Goal: Check status

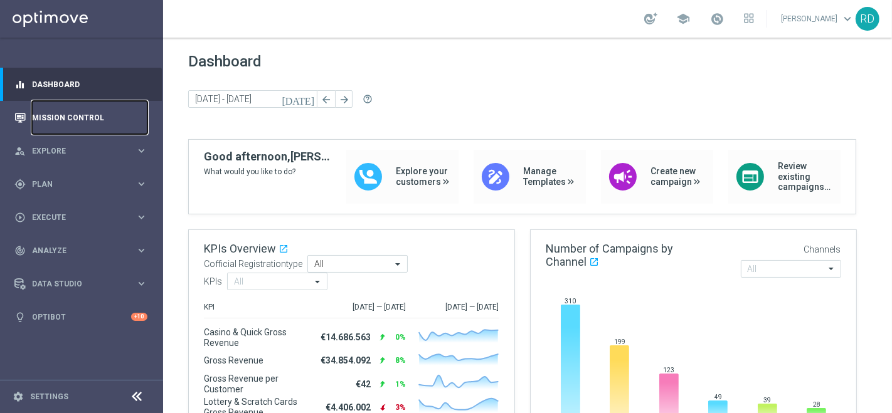
click at [95, 114] on link "Mission Control" at bounding box center [89, 117] width 115 height 33
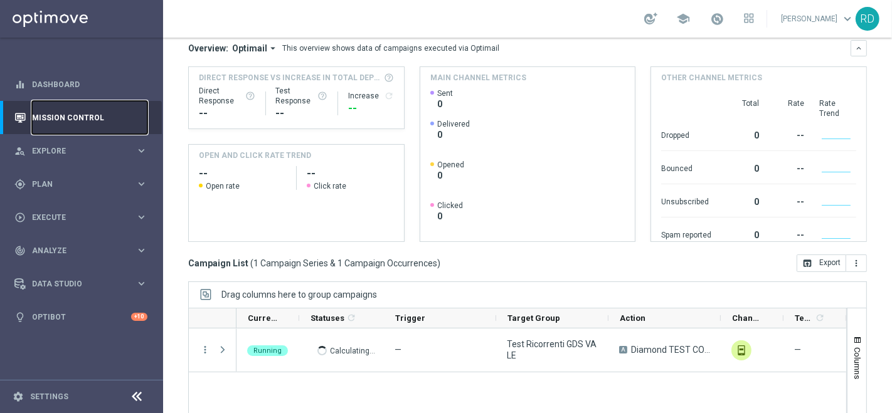
scroll to position [209, 0]
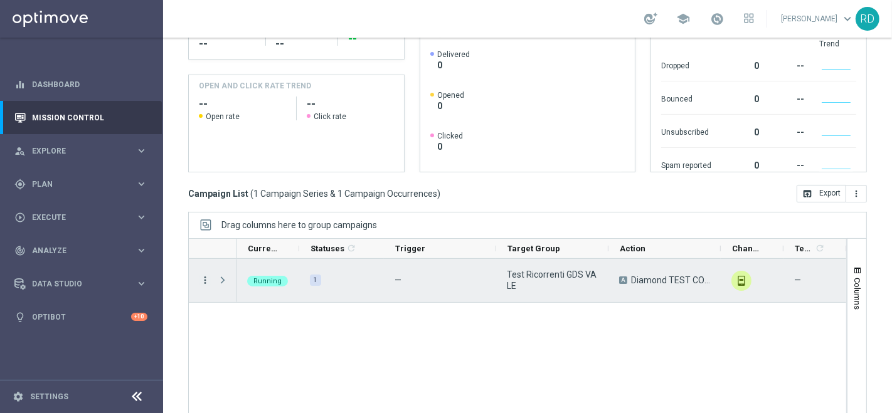
click at [202, 279] on icon "more_vert" at bounding box center [204, 280] width 11 height 11
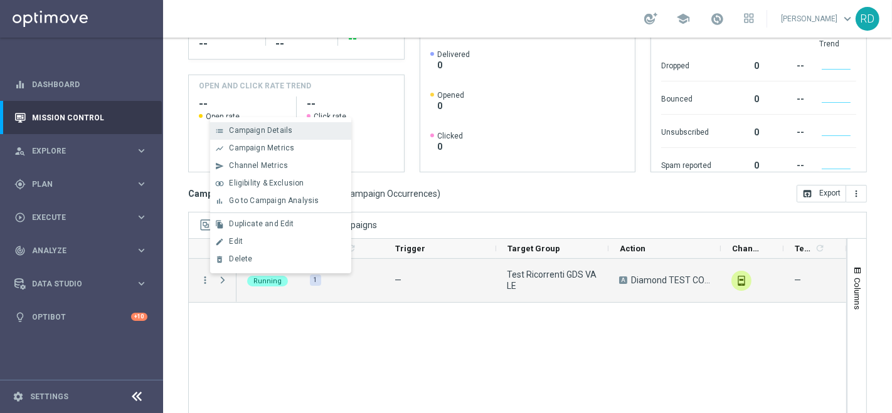
click at [285, 133] on span "Campaign Details" at bounding box center [260, 130] width 63 height 9
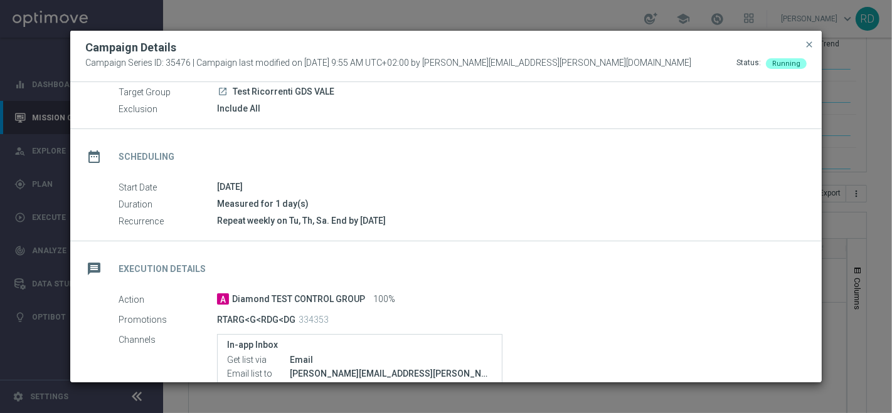
scroll to position [70, 0]
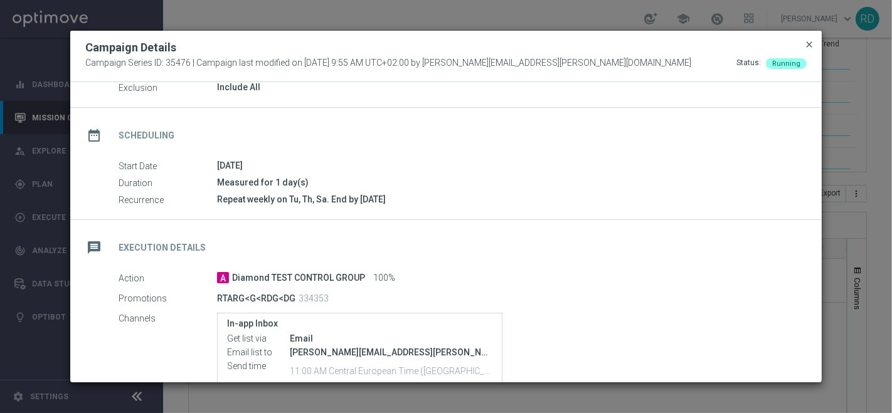
click at [813, 43] on span "close" at bounding box center [809, 45] width 10 height 10
